Goal: Transaction & Acquisition: Obtain resource

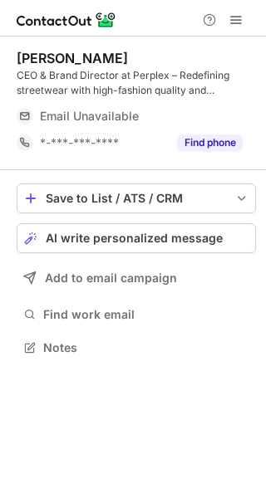
scroll to position [336, 266]
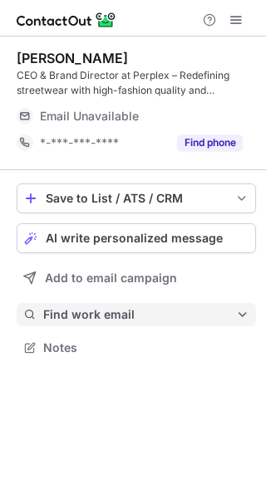
click at [129, 305] on button "Find work email" at bounding box center [136, 314] width 239 height 23
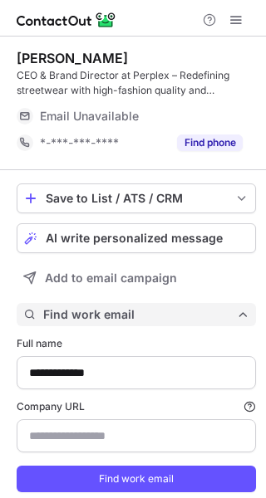
scroll to position [512, 254]
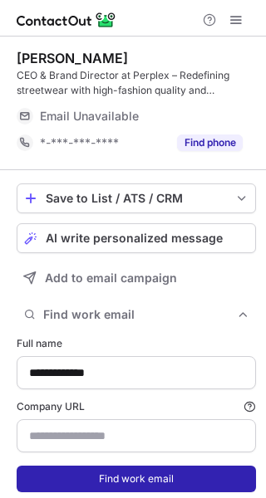
click at [128, 481] on button "Find work email" at bounding box center [136, 479] width 239 height 27
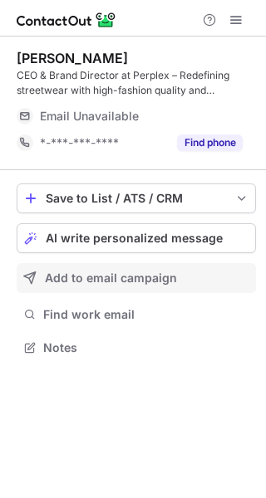
scroll to position [336, 266]
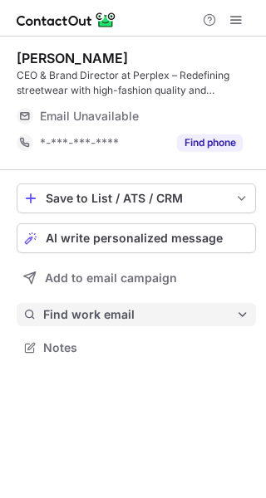
click at [158, 318] on span "Find work email" at bounding box center [139, 314] width 193 height 15
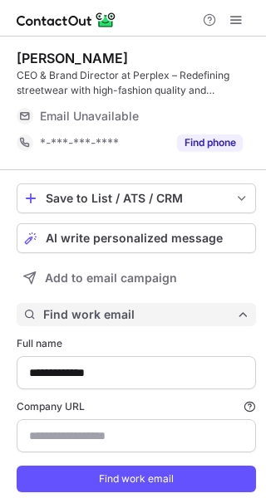
scroll to position [512, 254]
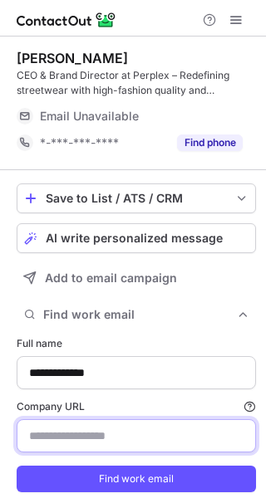
click at [115, 442] on input "Company URL Finding work email will consume 1 credit if a match is found." at bounding box center [136, 435] width 239 height 33
paste input "**********"
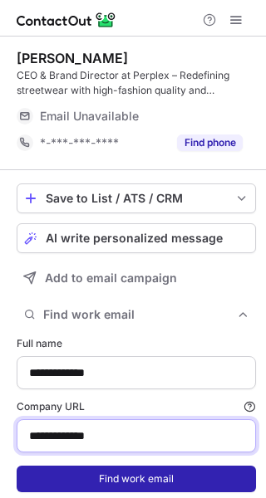
type input "**********"
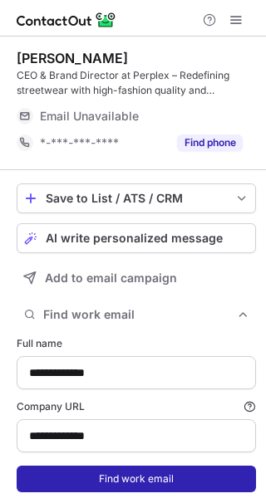
click at [108, 471] on button "Find work email" at bounding box center [136, 479] width 239 height 27
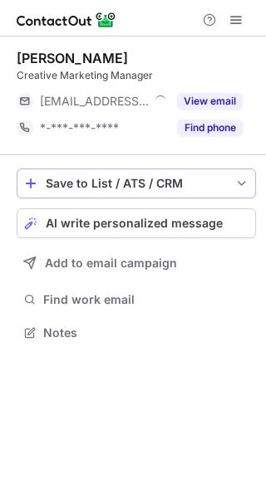
scroll to position [321, 266]
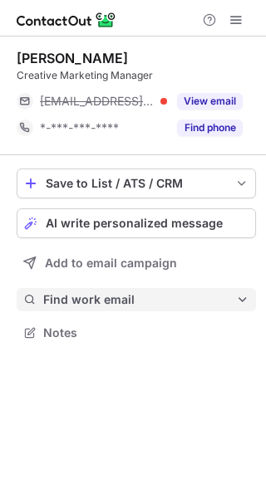
click at [134, 305] on span "Find work email" at bounding box center [139, 299] width 193 height 15
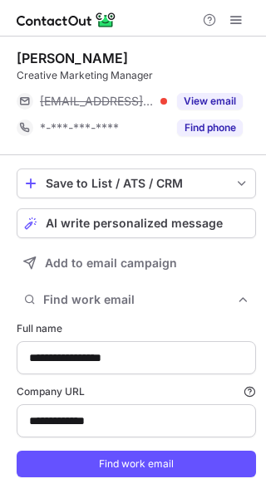
type input "**********"
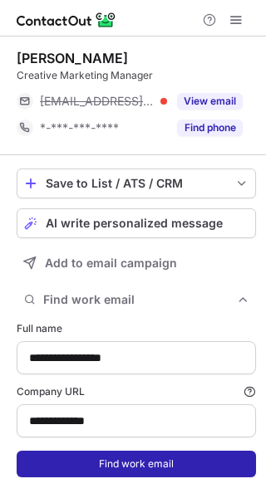
click at [144, 465] on button "Find work email" at bounding box center [136, 464] width 239 height 27
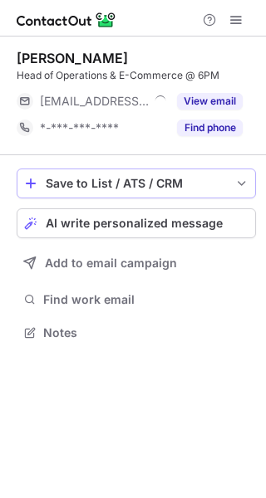
scroll to position [321, 266]
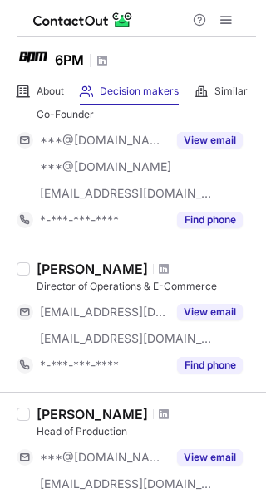
scroll to position [1079, 0]
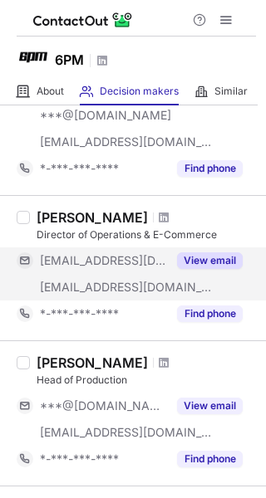
click at [225, 256] on button "View email" at bounding box center [210, 260] width 66 height 17
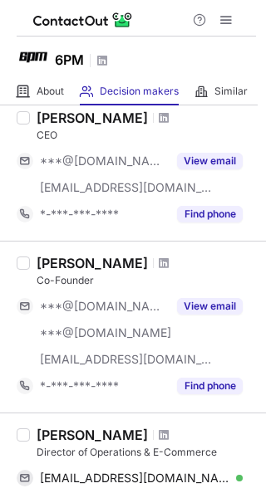
scroll to position [840, 0]
